Goal: Information Seeking & Learning: Learn about a topic

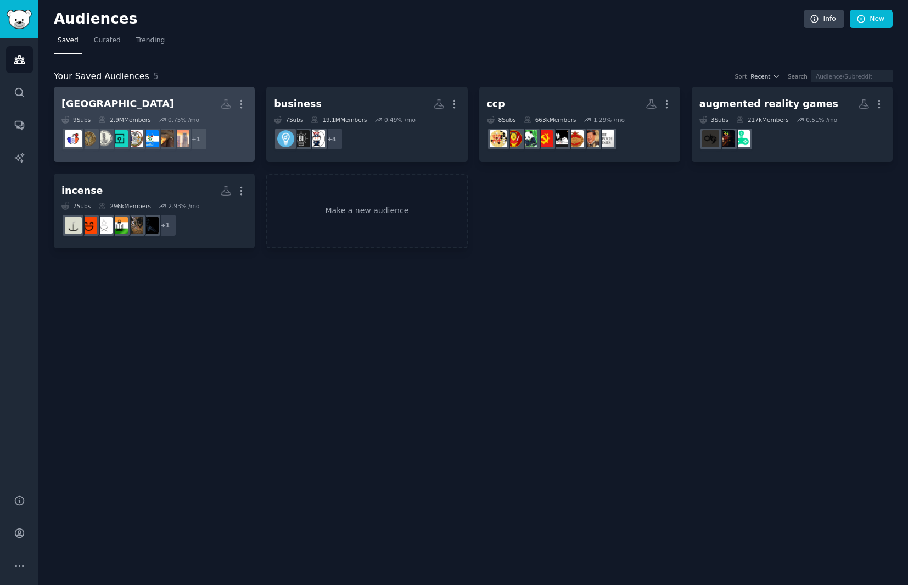
click at [115, 104] on h2 "[GEOGRAPHIC_DATA] More" at bounding box center [154, 103] width 186 height 19
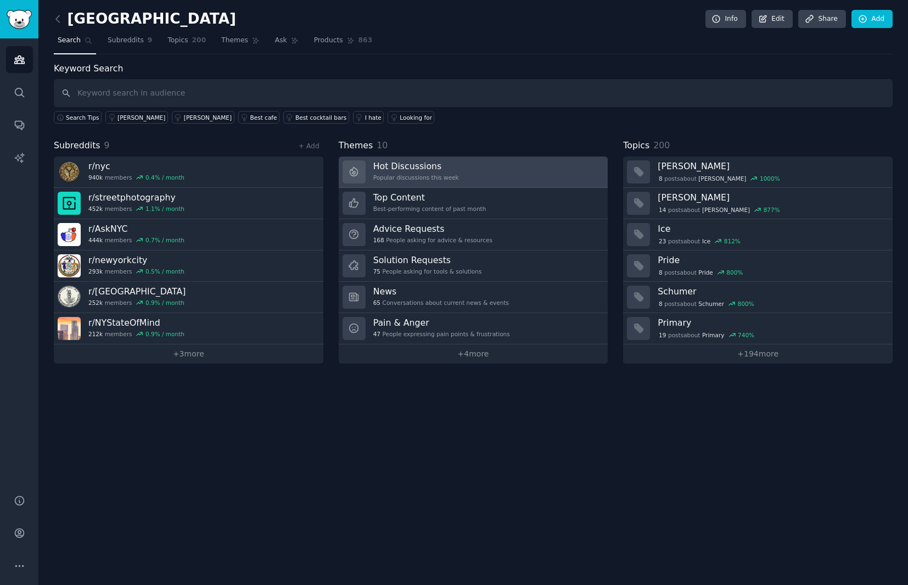
click at [374, 164] on h3 "Hot Discussions" at bounding box center [416, 166] width 86 height 12
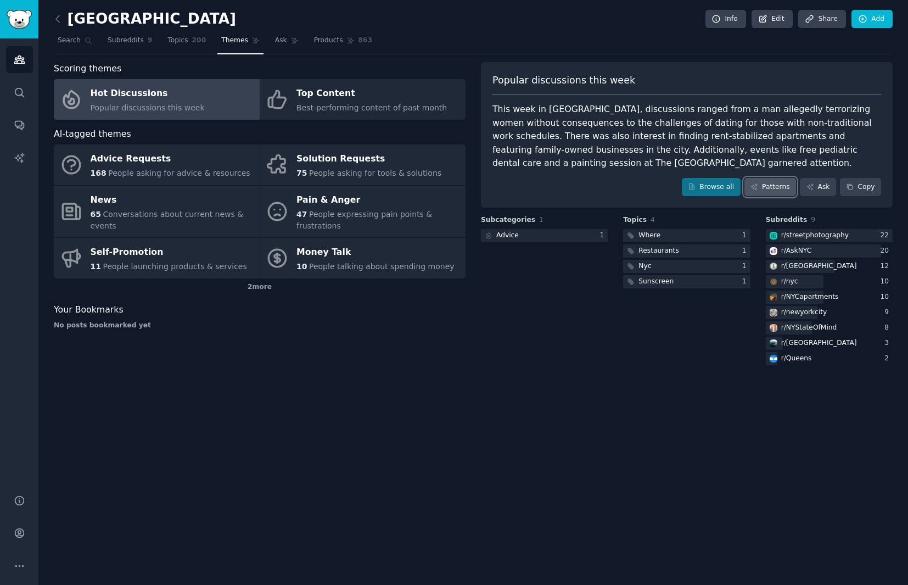
click at [777, 189] on link "Patterns" at bounding box center [770, 187] width 52 height 19
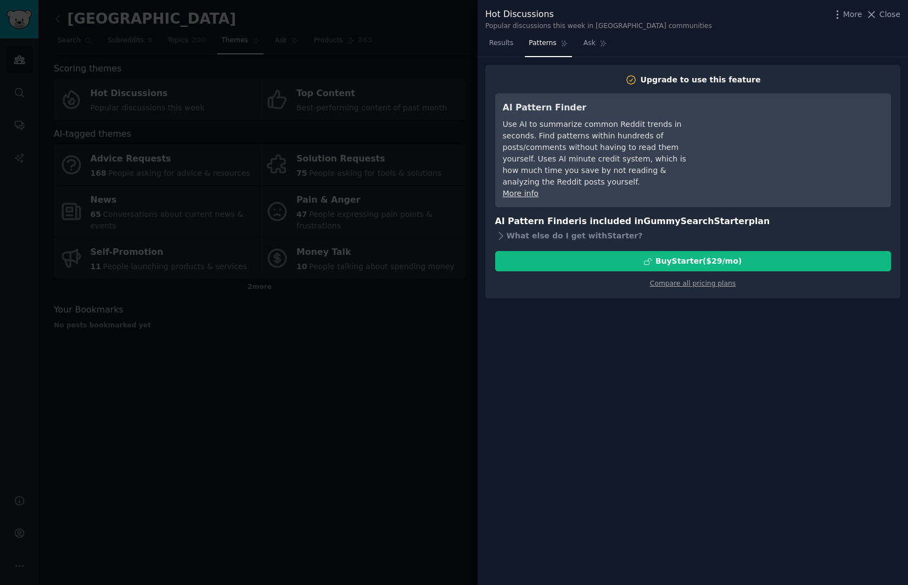
click at [882, 12] on span "Close" at bounding box center [889, 15] width 21 height 12
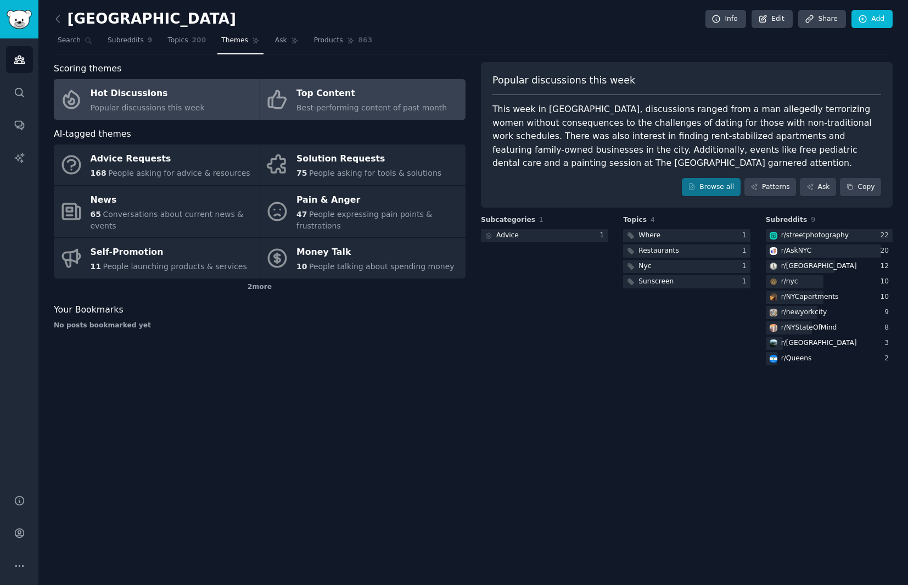
click at [327, 99] on div "Top Content" at bounding box center [371, 94] width 150 height 18
